Goal: Information Seeking & Learning: Learn about a topic

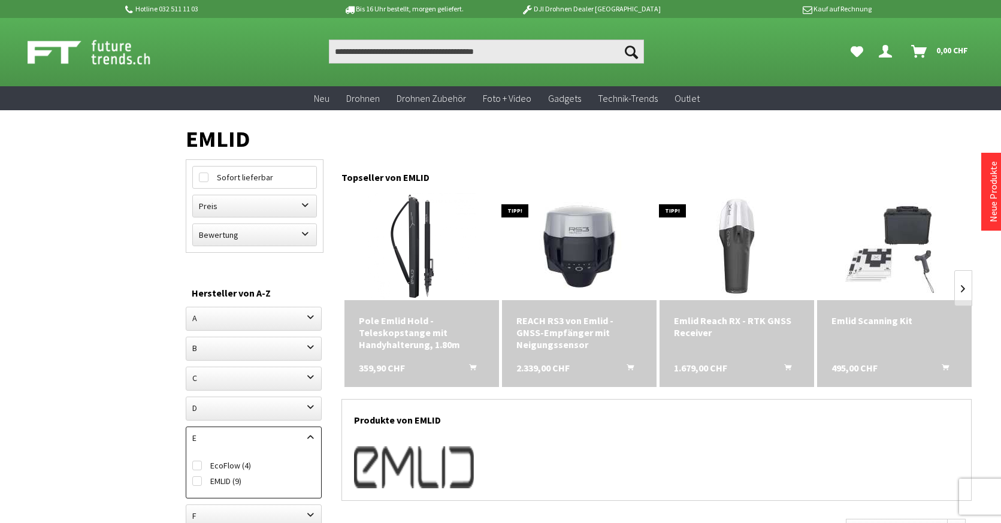
click at [907, 318] on div "Emlid Scanning Kit" at bounding box center [894, 320] width 126 height 12
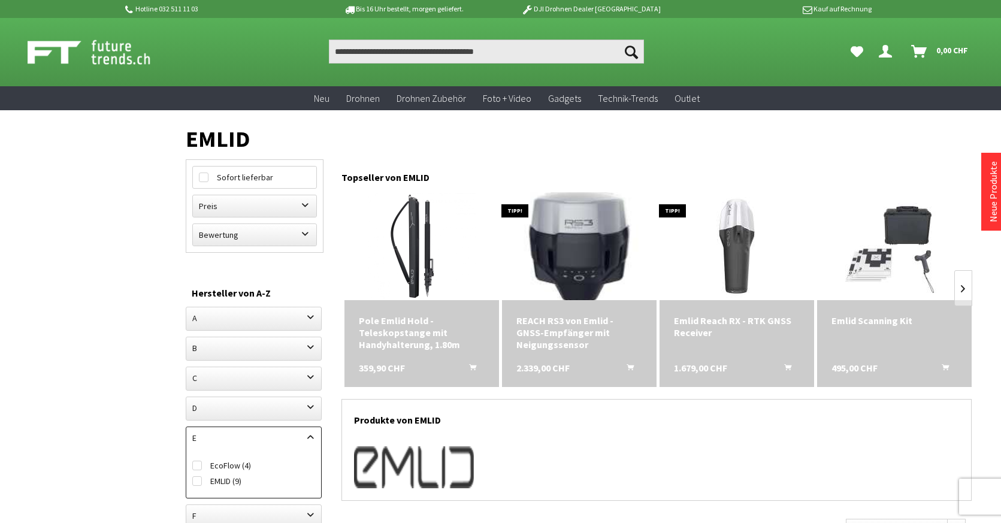
click at [595, 274] on img at bounding box center [579, 246] width 151 height 151
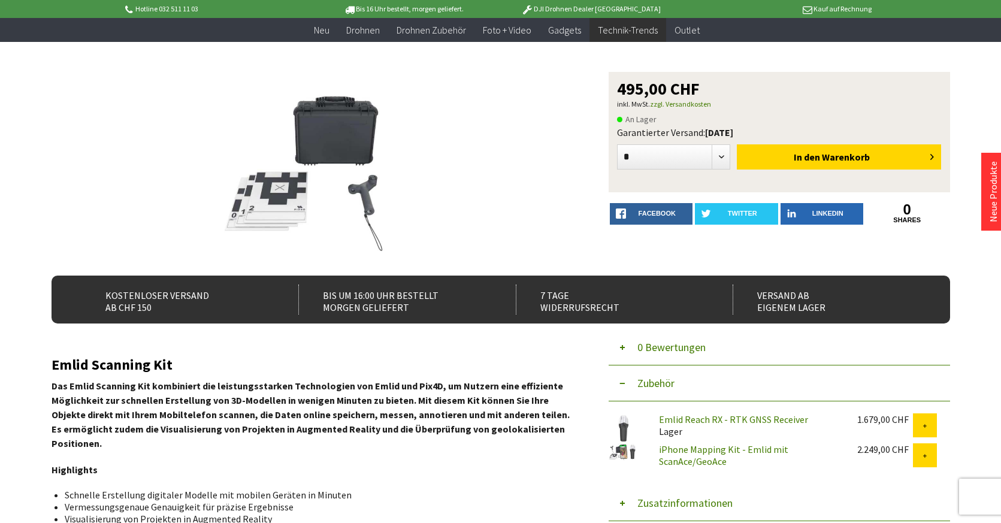
scroll to position [37, 0]
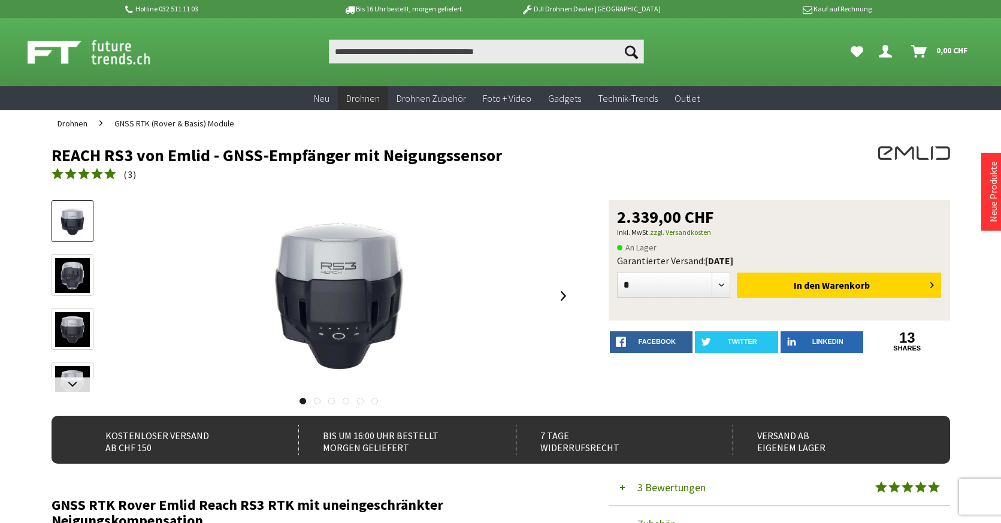
drag, startPoint x: 617, startPoint y: 262, endPoint x: 804, endPoint y: 261, distance: 186.2
click at [804, 261] on div "Garantierter Versand: Montag, 13.10.2025" at bounding box center [779, 261] width 325 height 12
click at [786, 185] on div at bounding box center [860, 167] width 180 height 42
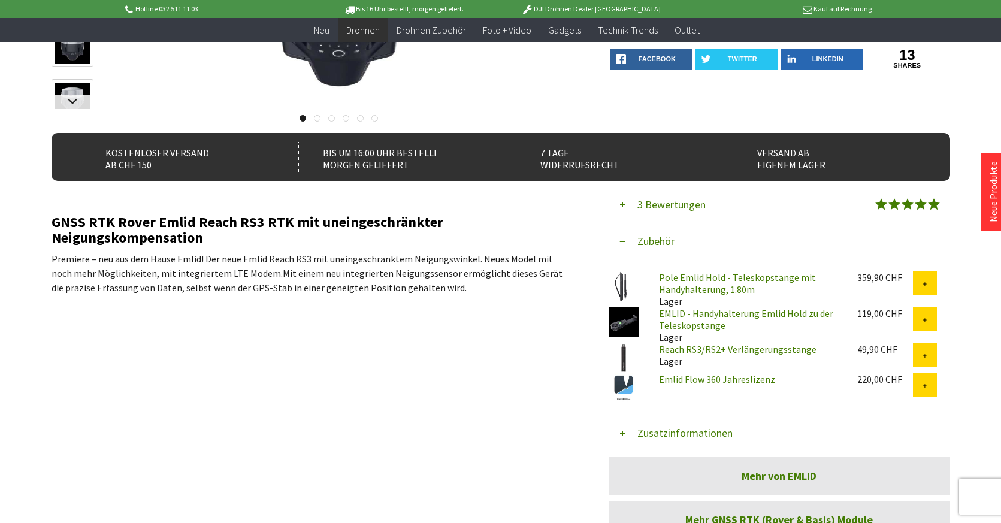
scroll to position [449, 0]
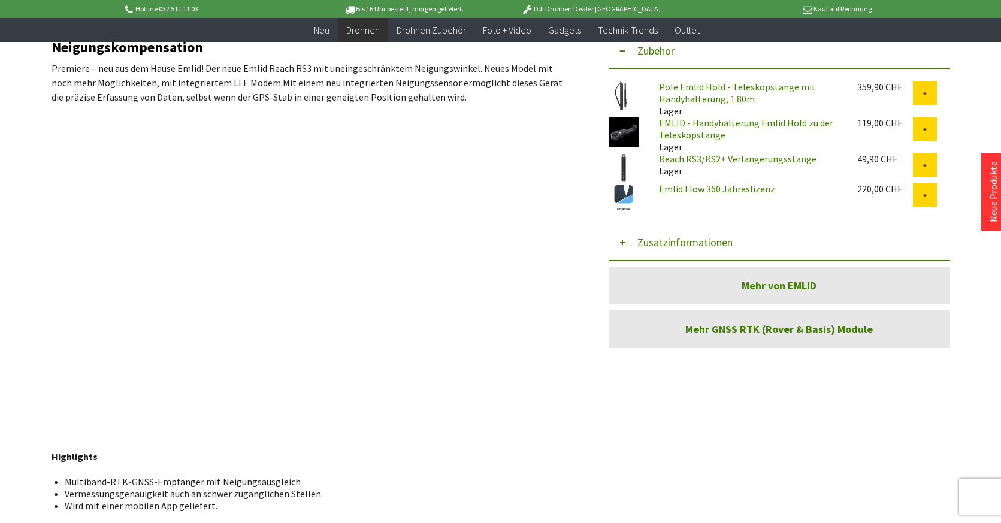
click at [626, 164] on img at bounding box center [623, 168] width 30 height 30
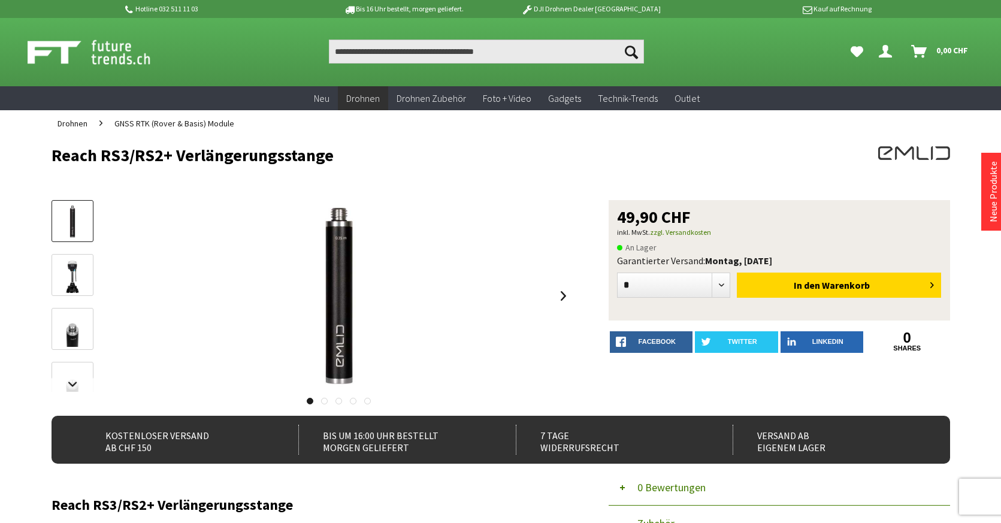
click at [324, 400] on link at bounding box center [324, 401] width 7 height 7
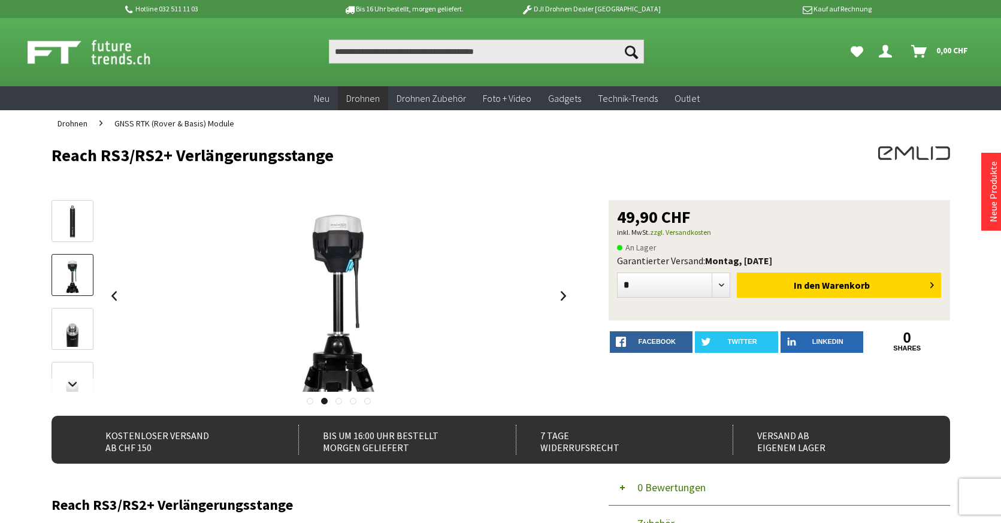
click at [340, 400] on link at bounding box center [338, 401] width 7 height 7
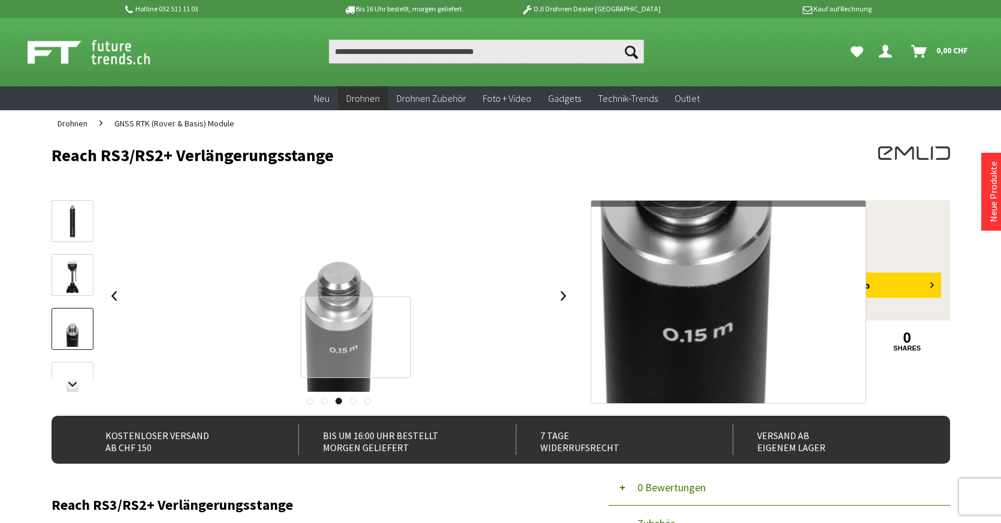
scroll to position [237, 0]
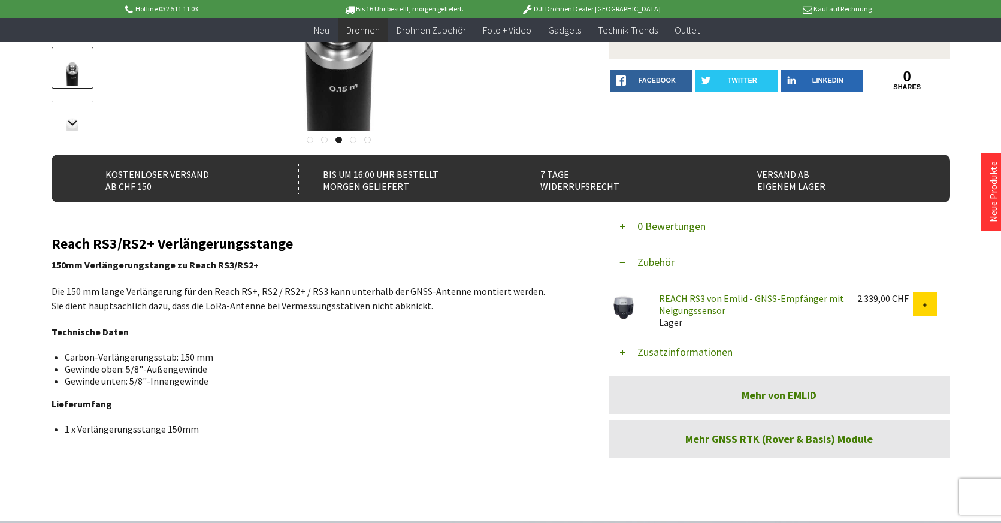
click at [355, 138] on link at bounding box center [353, 140] width 7 height 7
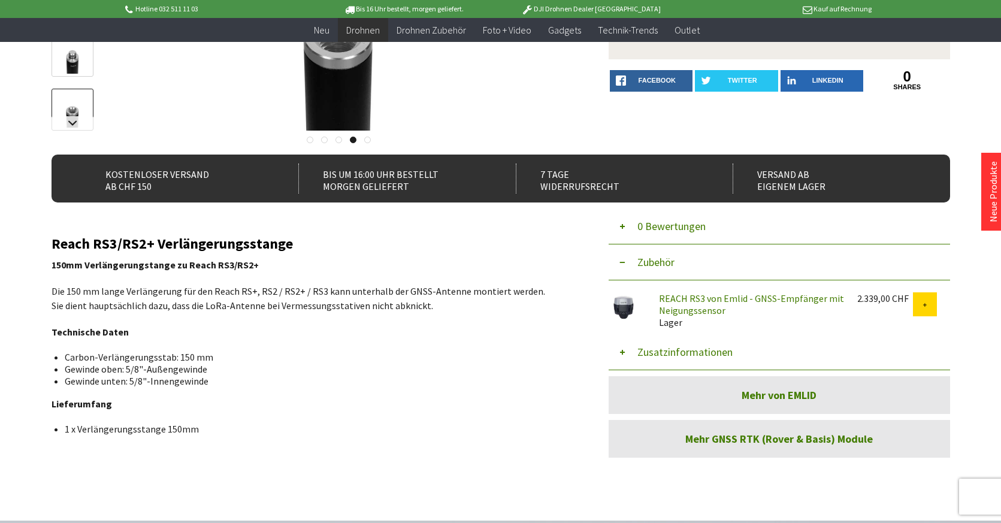
click at [370, 138] on link at bounding box center [367, 140] width 7 height 7
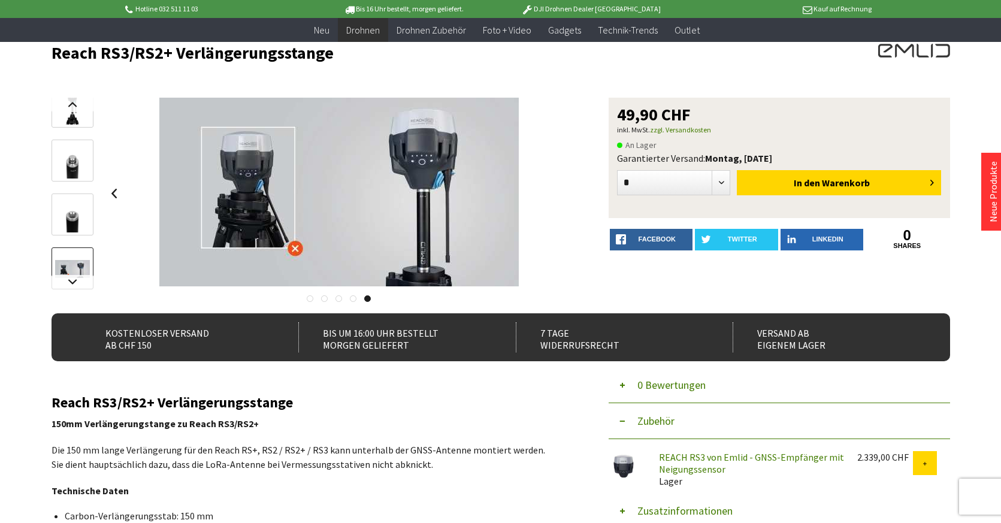
scroll to position [71, 0]
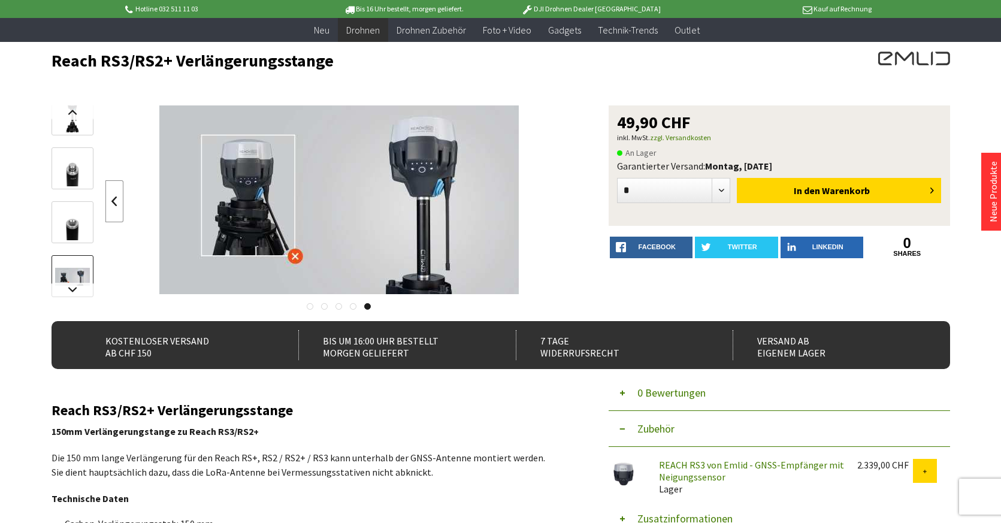
click at [112, 198] on link at bounding box center [114, 201] width 18 height 42
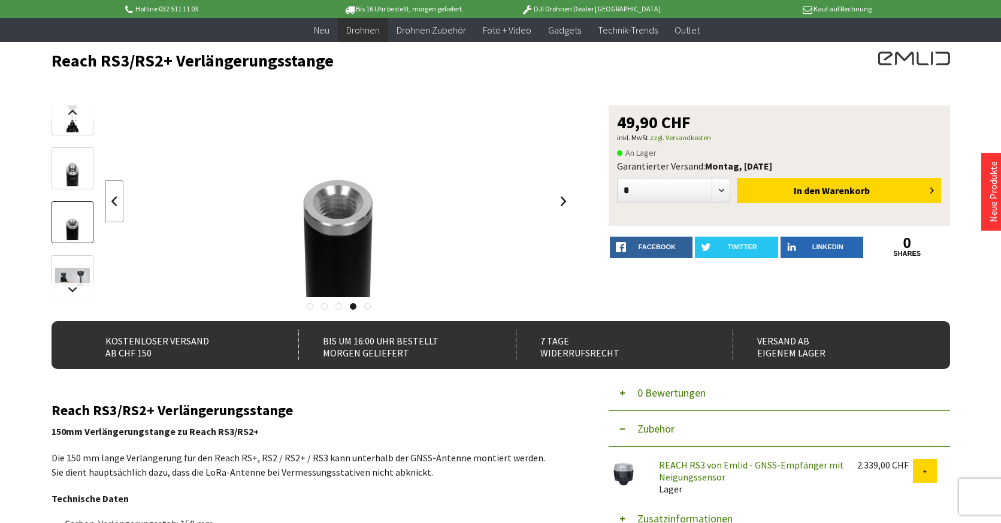
click at [112, 198] on link at bounding box center [114, 201] width 18 height 42
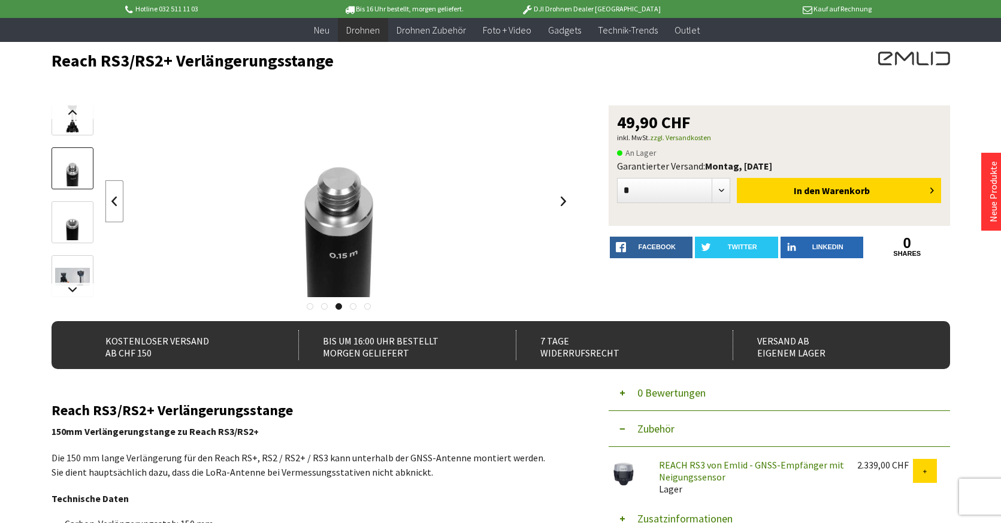
click at [112, 198] on link at bounding box center [114, 201] width 18 height 42
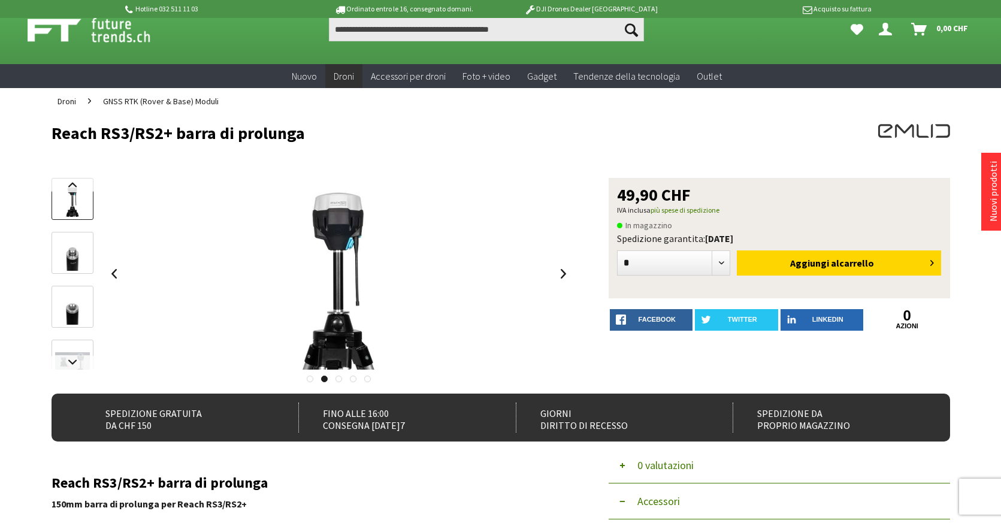
scroll to position [0, 0]
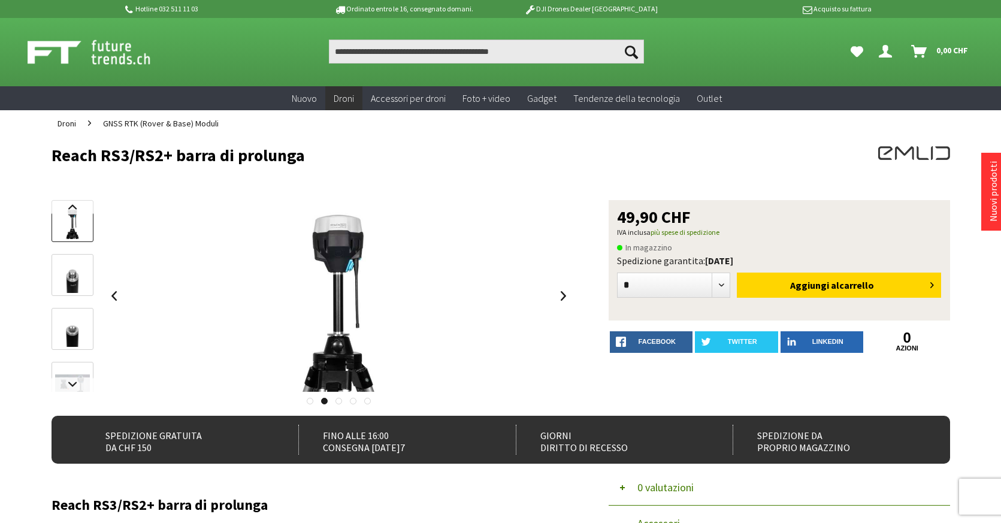
click at [142, 122] on span "GNSS RTK (Rover & Base) Moduli" at bounding box center [161, 123] width 116 height 11
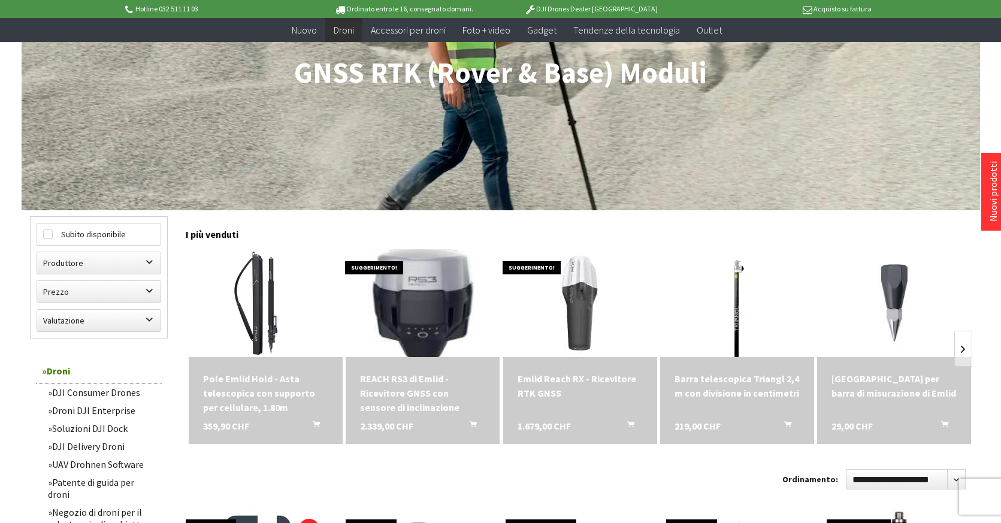
scroll to position [243, 0]
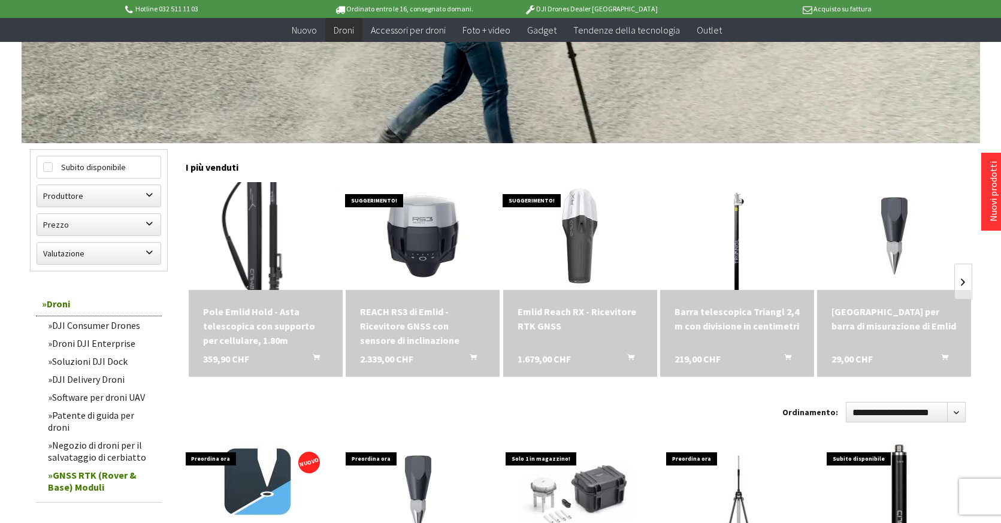
click at [229, 289] on img at bounding box center [265, 235] width 151 height 151
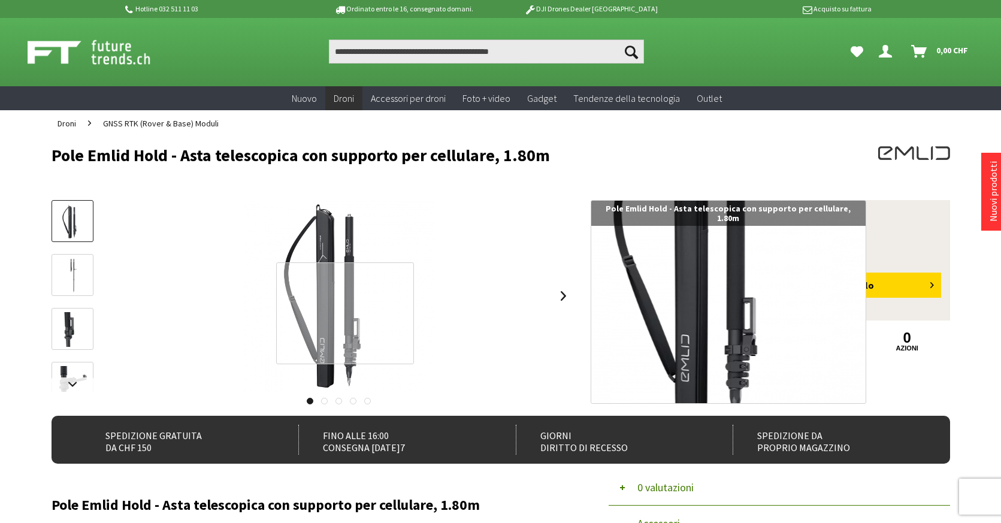
click at [345, 313] on div at bounding box center [345, 313] width 138 height 102
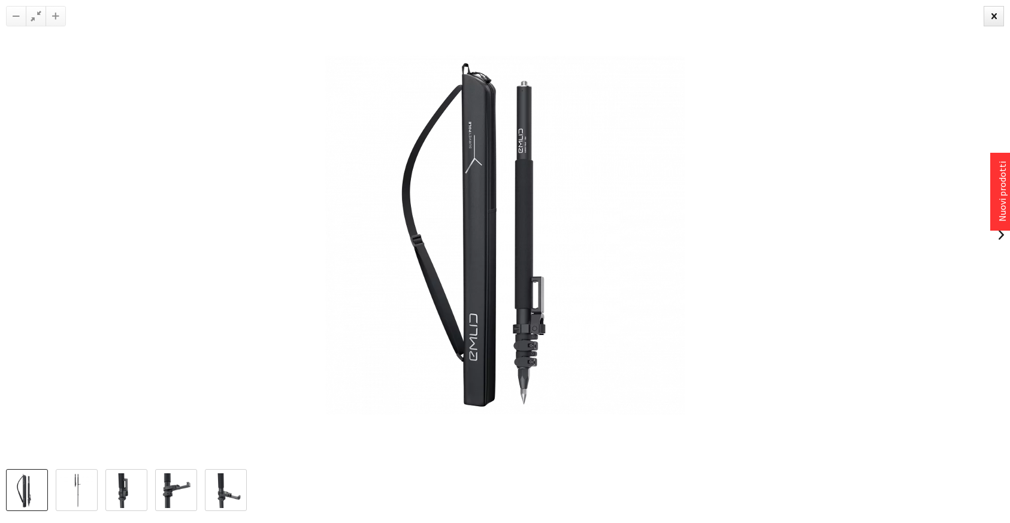
click at [76, 490] on img at bounding box center [76, 490] width 35 height 35
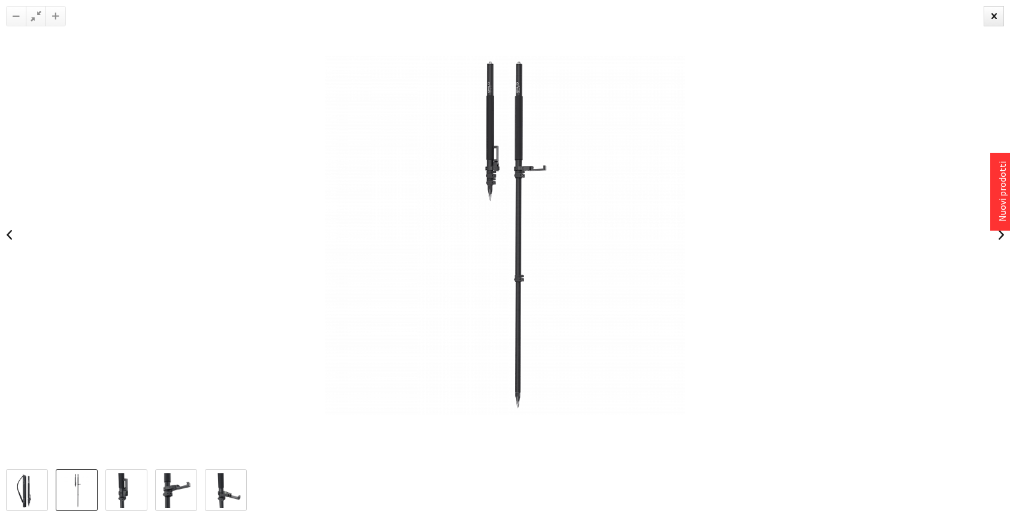
click at [133, 489] on img at bounding box center [126, 490] width 35 height 35
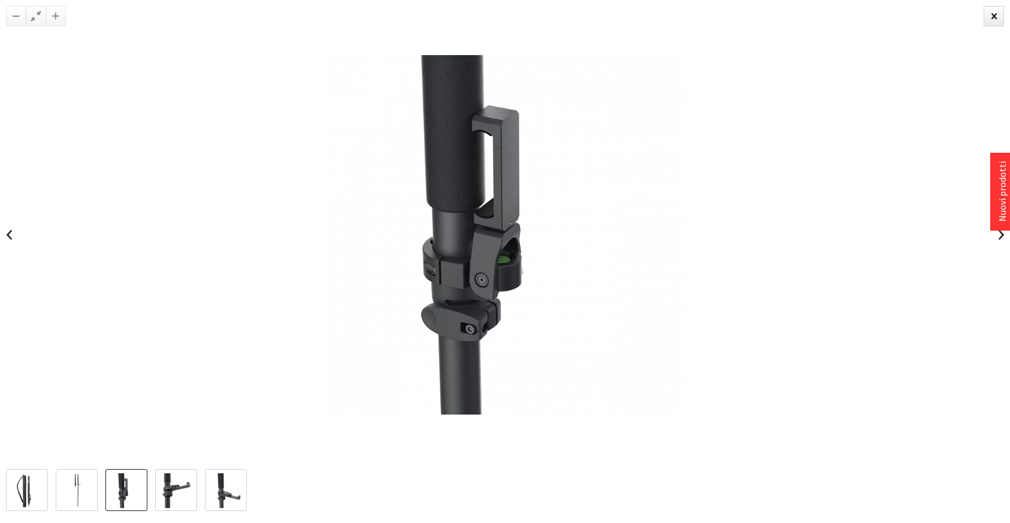
click at [176, 491] on img at bounding box center [176, 490] width 35 height 35
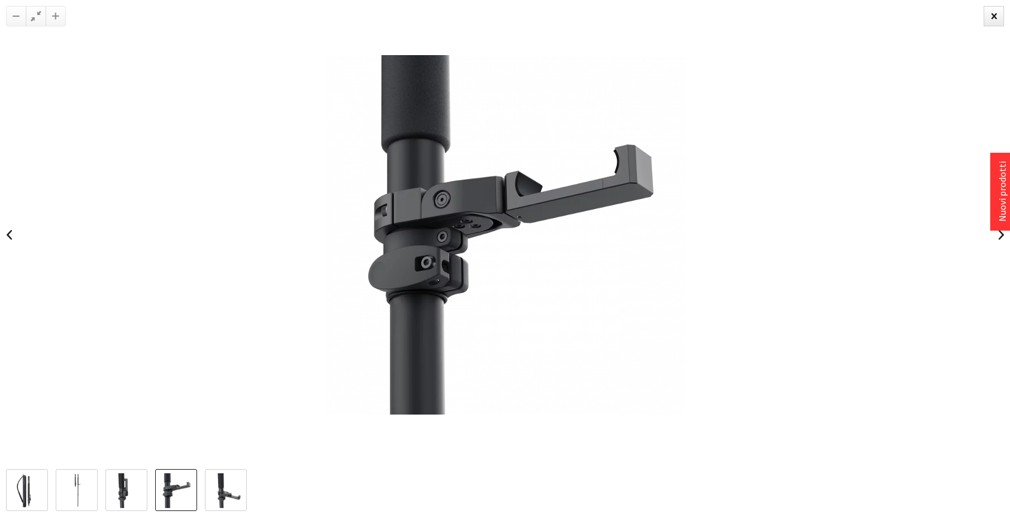
click at [218, 494] on img at bounding box center [225, 490] width 35 height 35
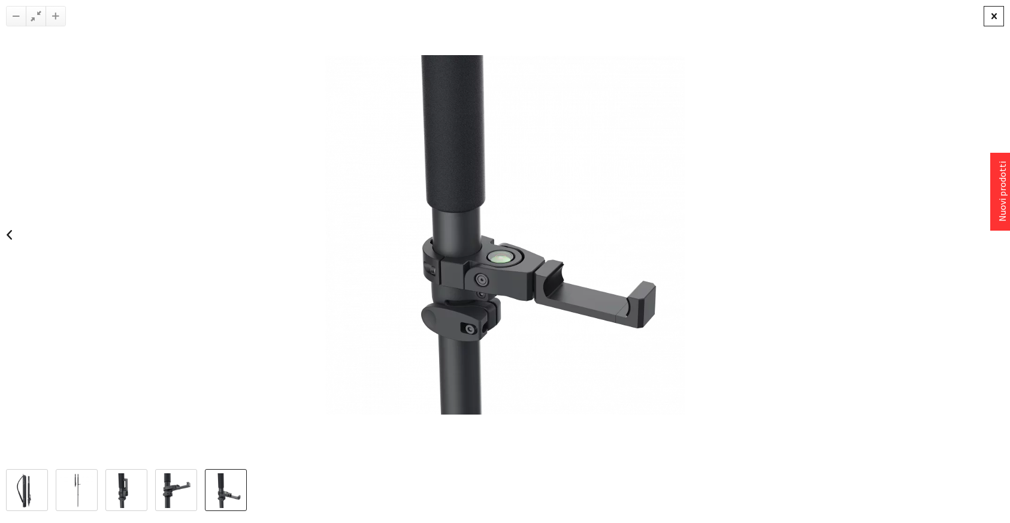
click at [999, 17] on div at bounding box center [993, 16] width 20 height 20
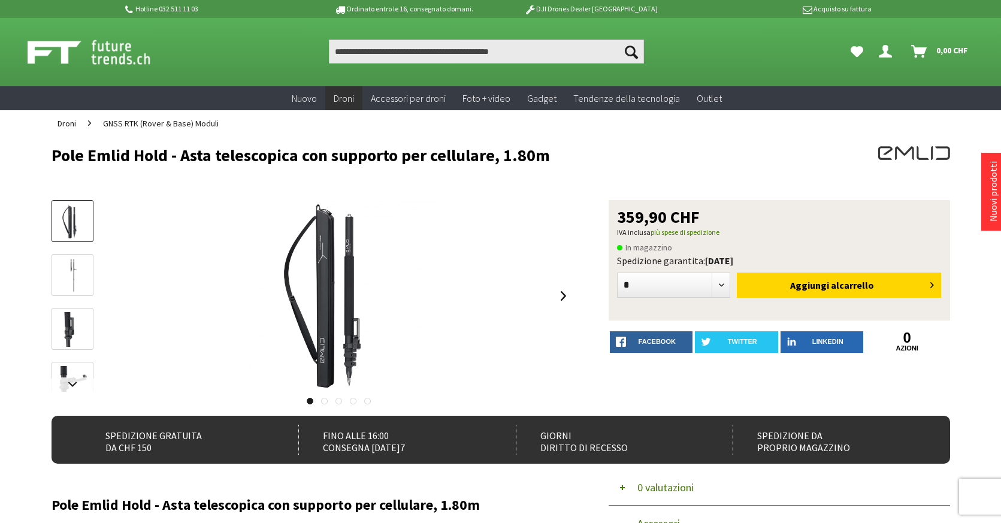
click at [140, 127] on span "GNSS RTK (Rover & Base) Moduli" at bounding box center [161, 123] width 116 height 11
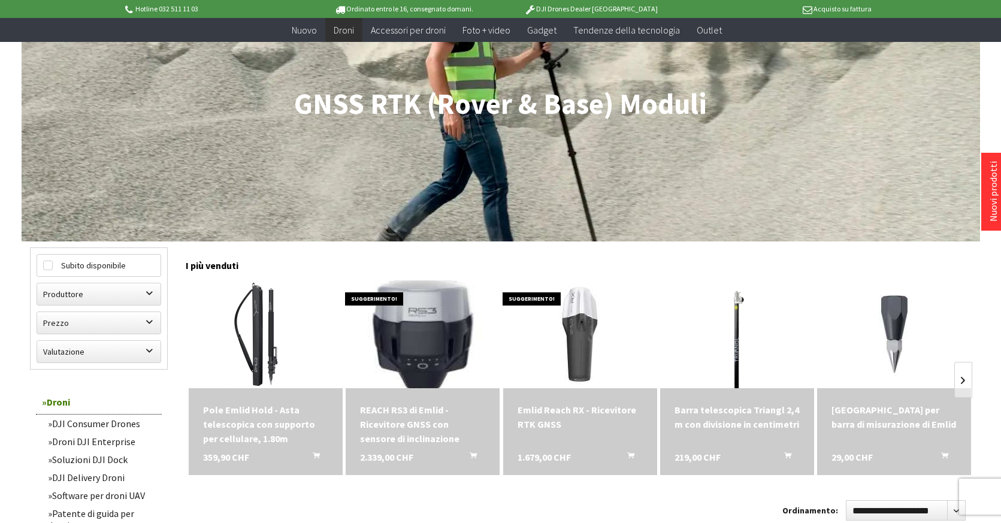
scroll to position [160, 0]
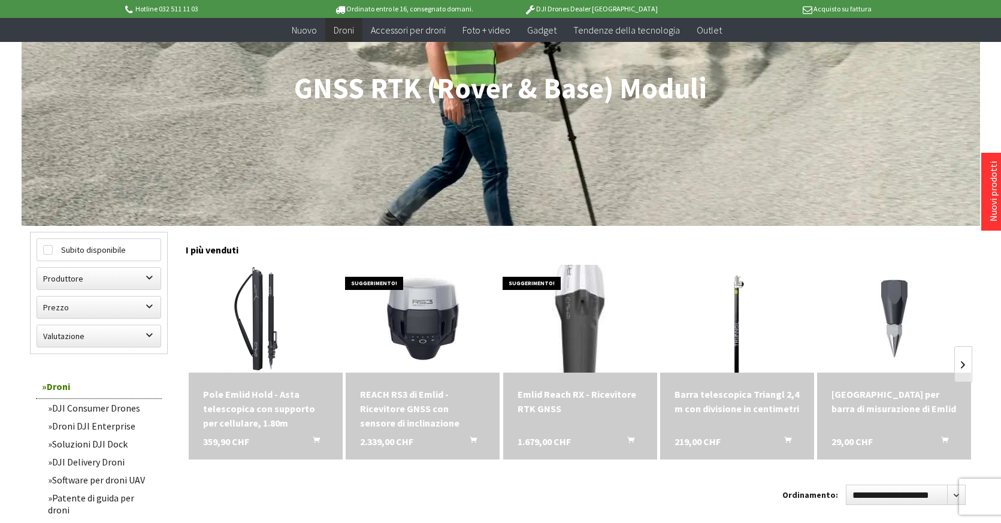
click at [594, 330] on img at bounding box center [579, 318] width 151 height 151
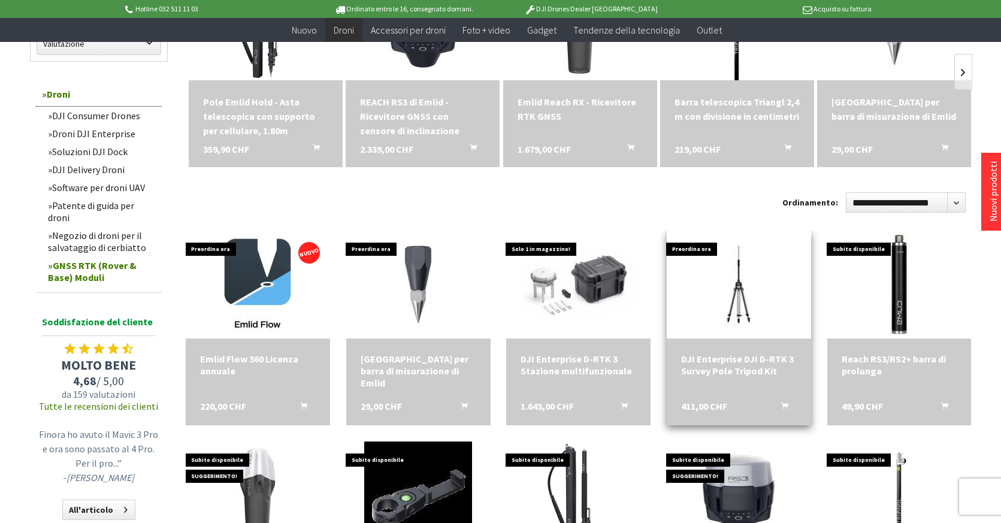
scroll to position [444, 0]
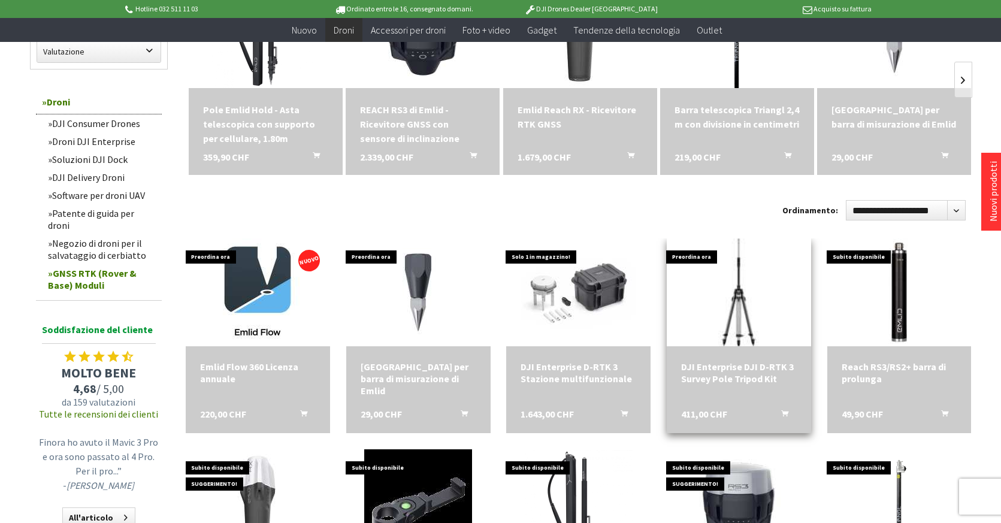
click at [732, 330] on img at bounding box center [738, 292] width 201 height 151
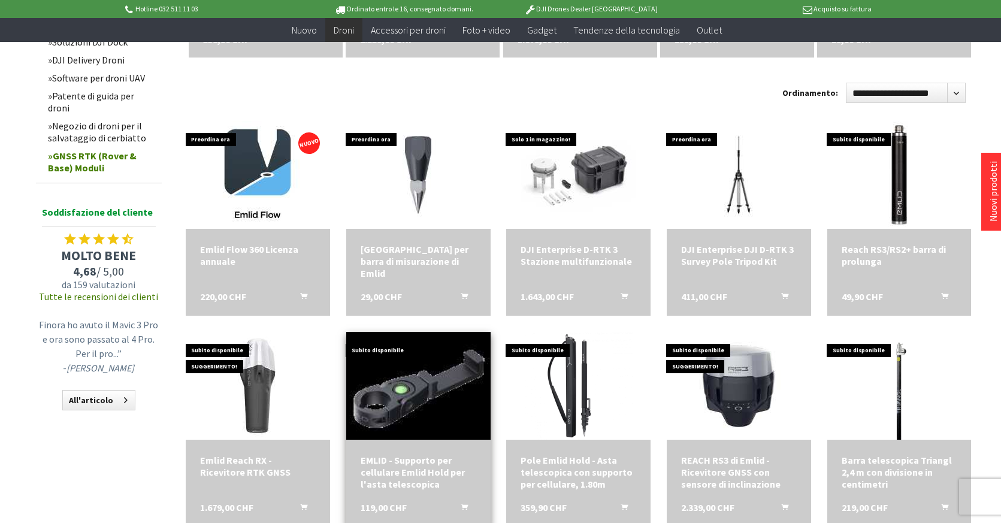
scroll to position [629, 0]
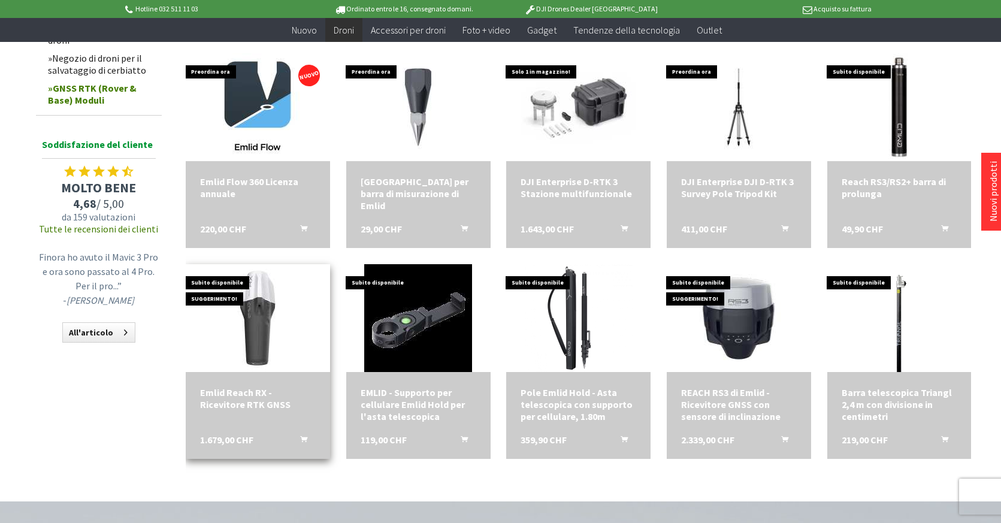
click at [251, 395] on div "Emlid Reach RX - Ricevitore RTK GNSS" at bounding box center [258, 398] width 116 height 24
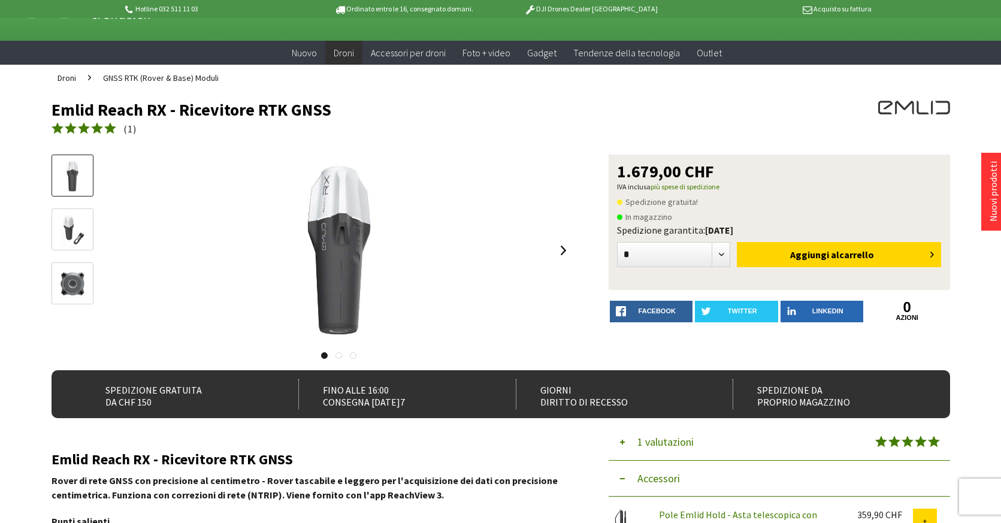
scroll to position [30, 0]
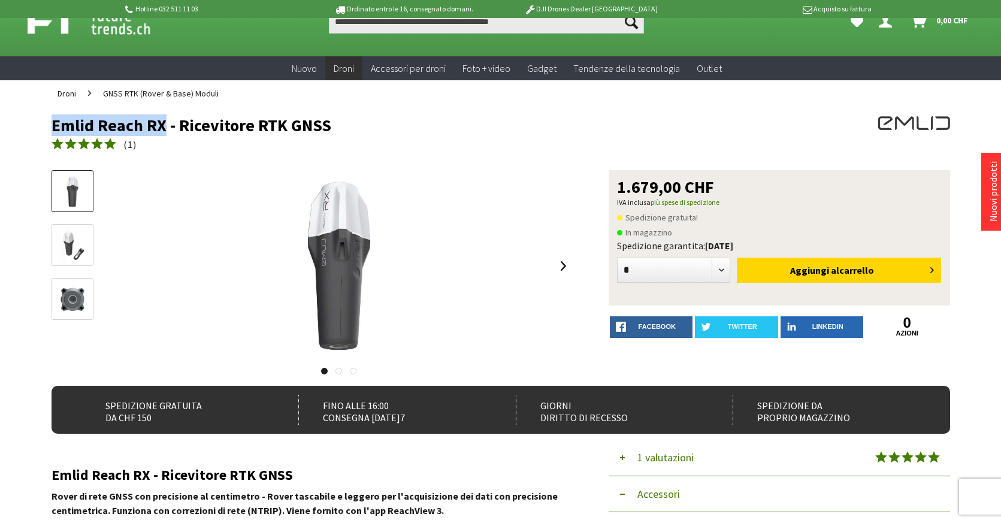
drag, startPoint x: 51, startPoint y: 125, endPoint x: 164, endPoint y: 131, distance: 113.3
click at [164, 131] on h1 "Emlid Reach RX - Ricevitore RTK GNSS" at bounding box center [411, 125] width 719 height 18
copy h1 "Emlid Reach RX"
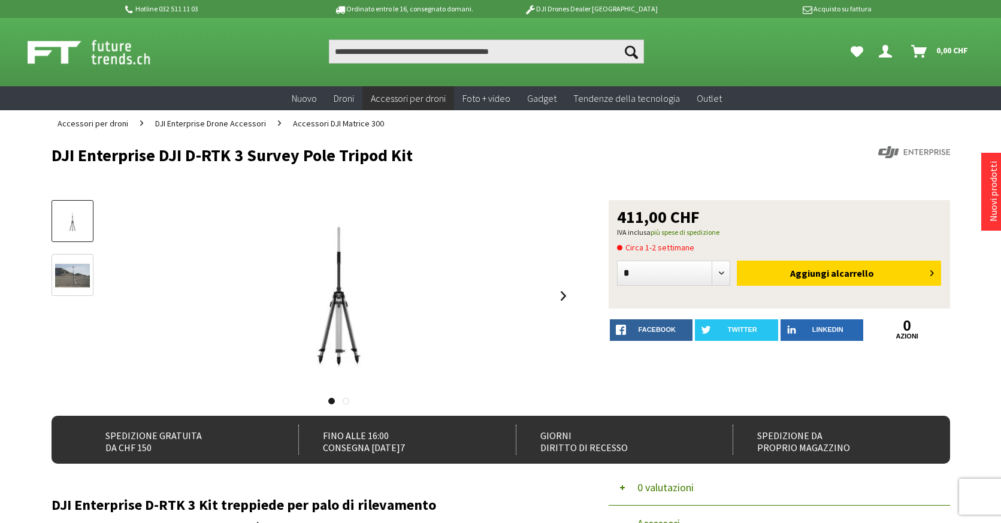
click at [345, 402] on link at bounding box center [346, 401] width 7 height 7
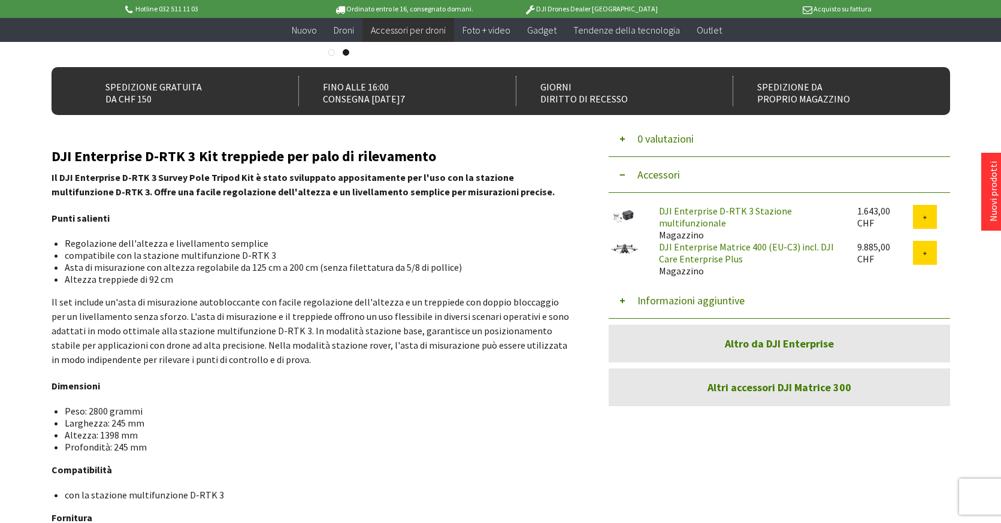
scroll to position [340, 0]
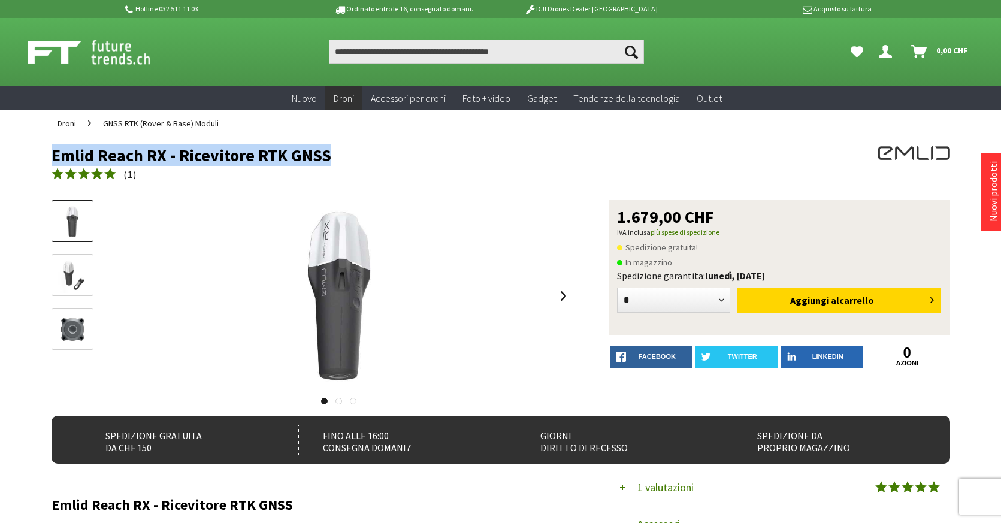
drag, startPoint x: 53, startPoint y: 155, endPoint x: 329, endPoint y: 158, distance: 276.1
click at [329, 158] on h1 "Emlid Reach RX - Ricevitore RTK GNSS" at bounding box center [411, 155] width 719 height 18
copy h1 "Emlid Reach RX - Ricevitore RTK GNSS"
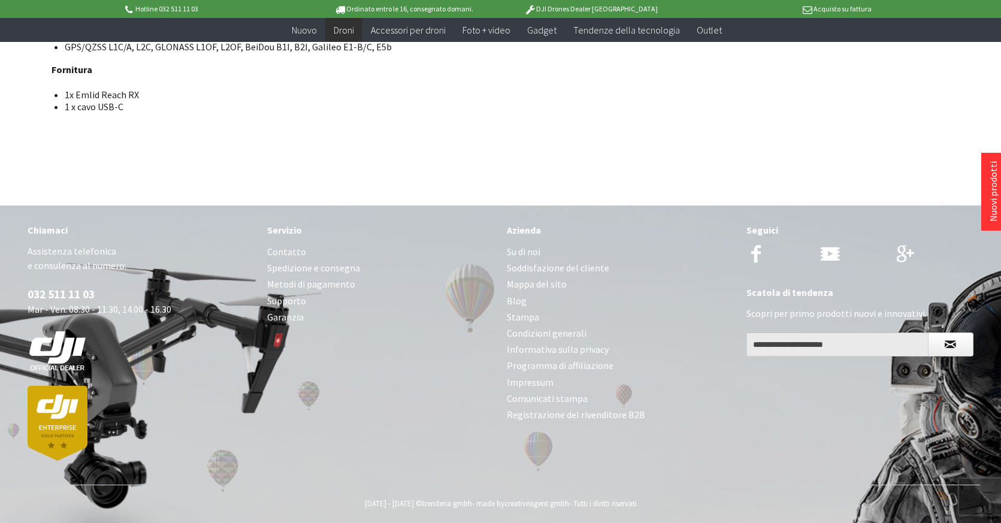
scroll to position [1635, 0]
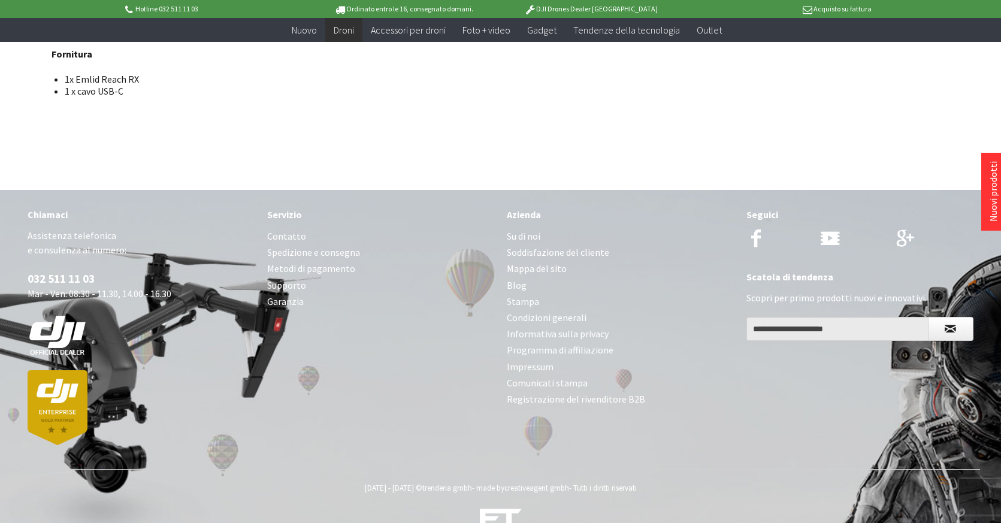
click at [312, 265] on link "Metodi di pagamento" at bounding box center [381, 268] width 228 height 16
